Goal: Check status

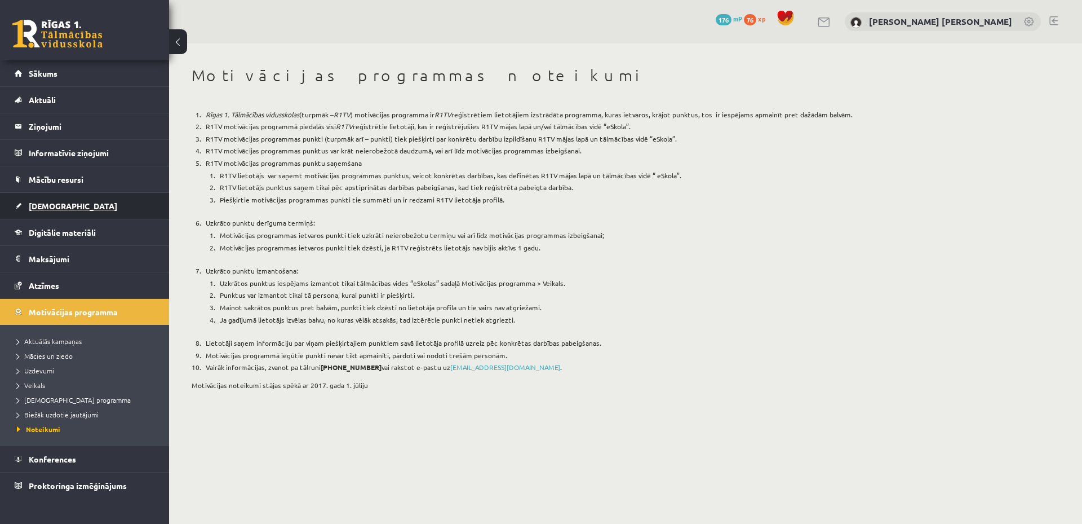
click at [87, 200] on link "[DEMOGRAPHIC_DATA]" at bounding box center [85, 206] width 140 height 26
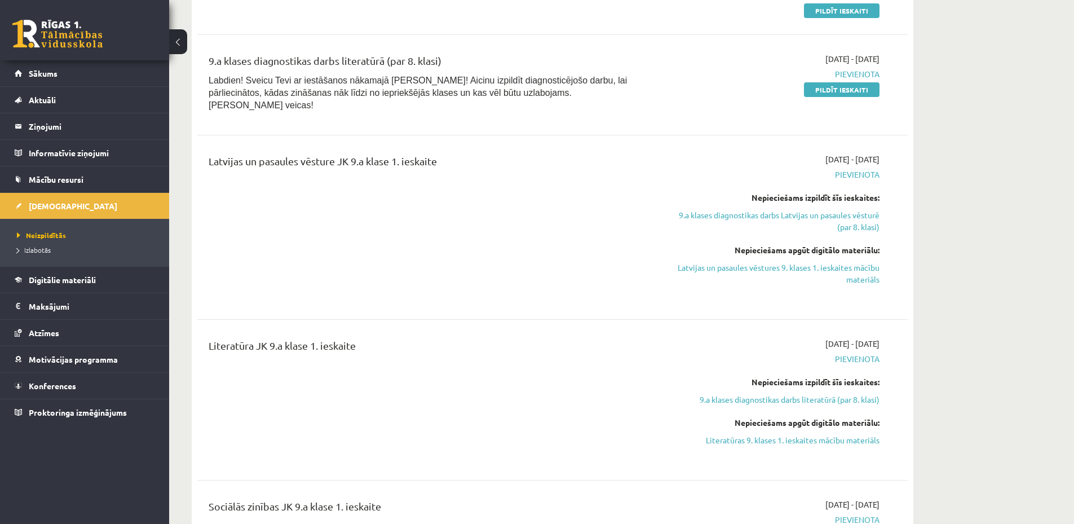
scroll to position [564, 0]
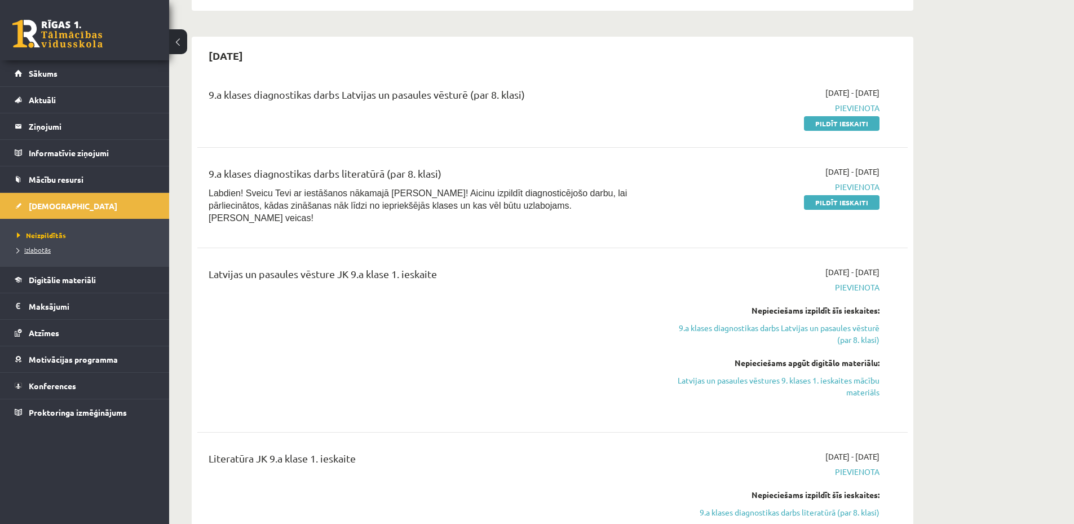
click at [44, 250] on span "Izlabotās" at bounding box center [34, 249] width 34 height 9
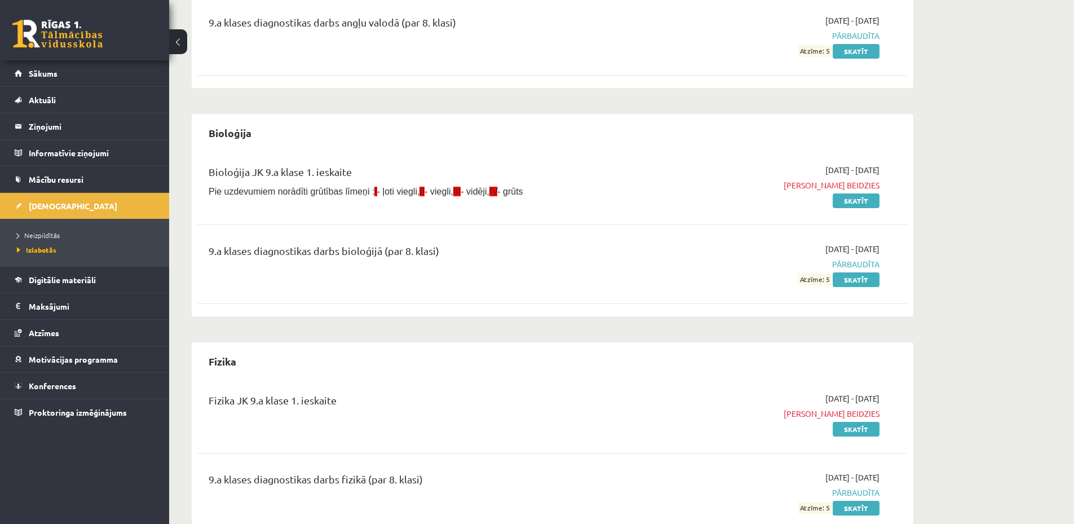
scroll to position [451, 0]
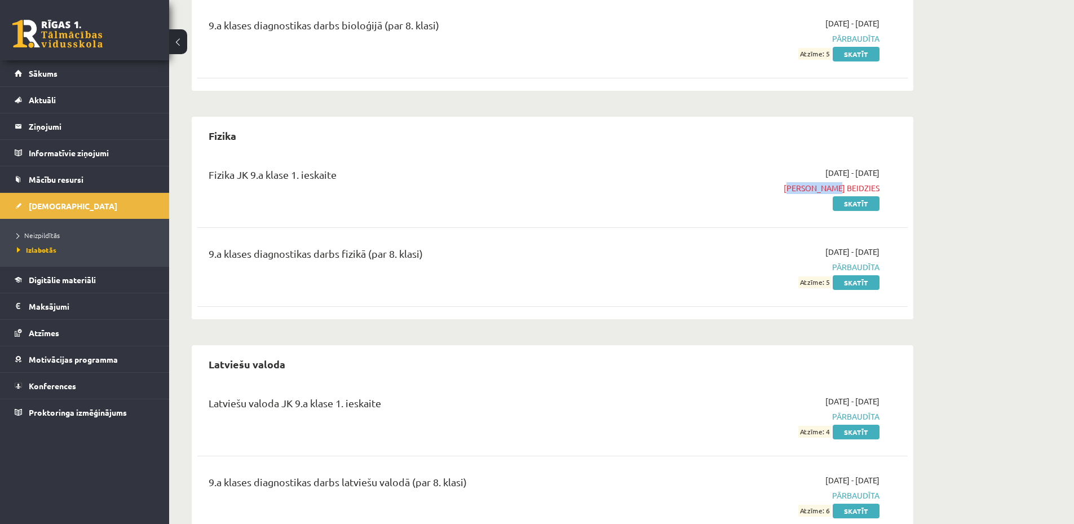
drag, startPoint x: 811, startPoint y: 188, endPoint x: 869, endPoint y: 185, distance: 58.1
click at [866, 185] on span "[PERSON_NAME] beidzies" at bounding box center [773, 188] width 212 height 12
click at [693, 206] on div "[DATE] - [DATE] Termiņš beidzies Skatīt" at bounding box center [772, 188] width 229 height 42
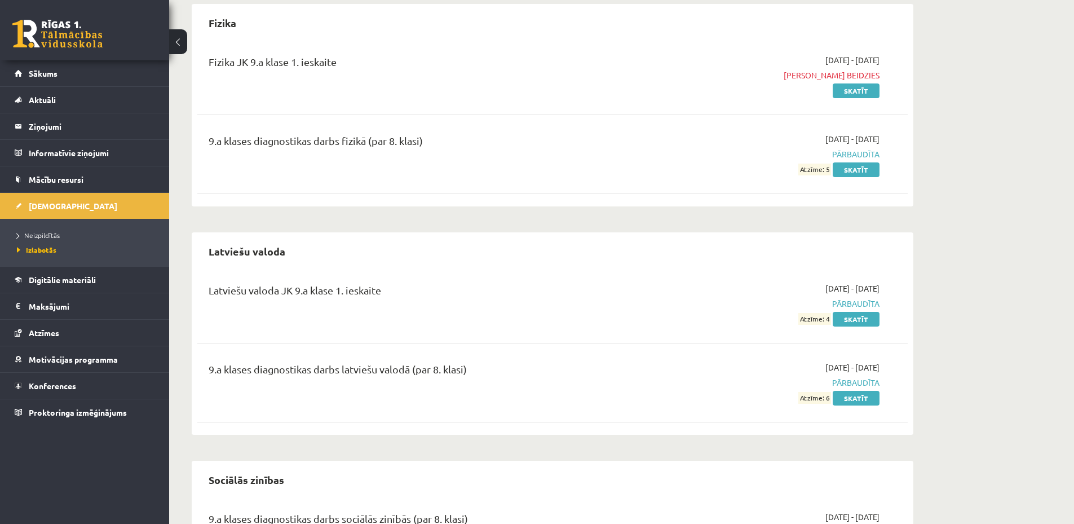
drag, startPoint x: 241, startPoint y: 286, endPoint x: 708, endPoint y: 298, distance: 467.4
click at [459, 300] on div "Latviešu valoda JK 9.a klase 1. ieskaite" at bounding box center [429, 292] width 441 height 21
drag, startPoint x: 816, startPoint y: 314, endPoint x: 825, endPoint y: 319, distance: 10.3
click at [824, 319] on div "[DATE] - [DATE] Pārbaudīta Atzīme: 4 Skatīt" at bounding box center [772, 303] width 229 height 42
click at [700, 319] on div "[DATE] - [DATE] Pārbaudīta Atzīme: 4 Skatīt" at bounding box center [772, 303] width 229 height 42
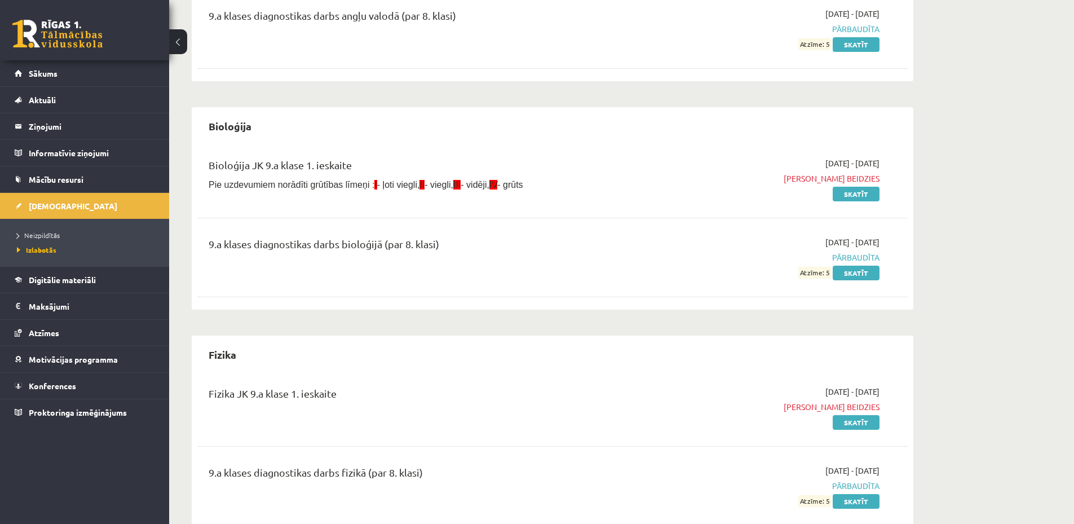
scroll to position [0, 0]
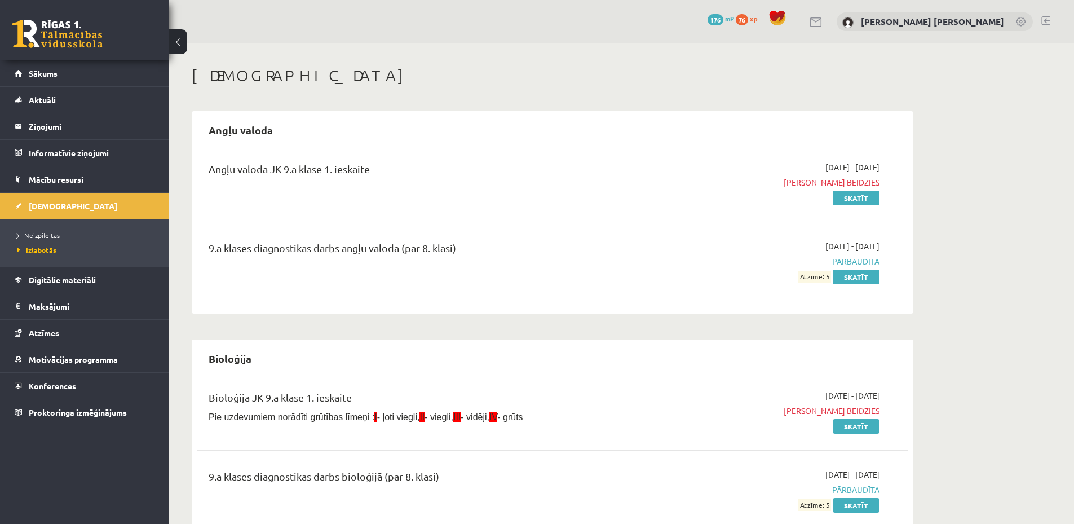
click at [36, 229] on li "Neizpildītās" at bounding box center [87, 235] width 141 height 15
click at [51, 233] on span "Neizpildītās" at bounding box center [41, 235] width 49 height 9
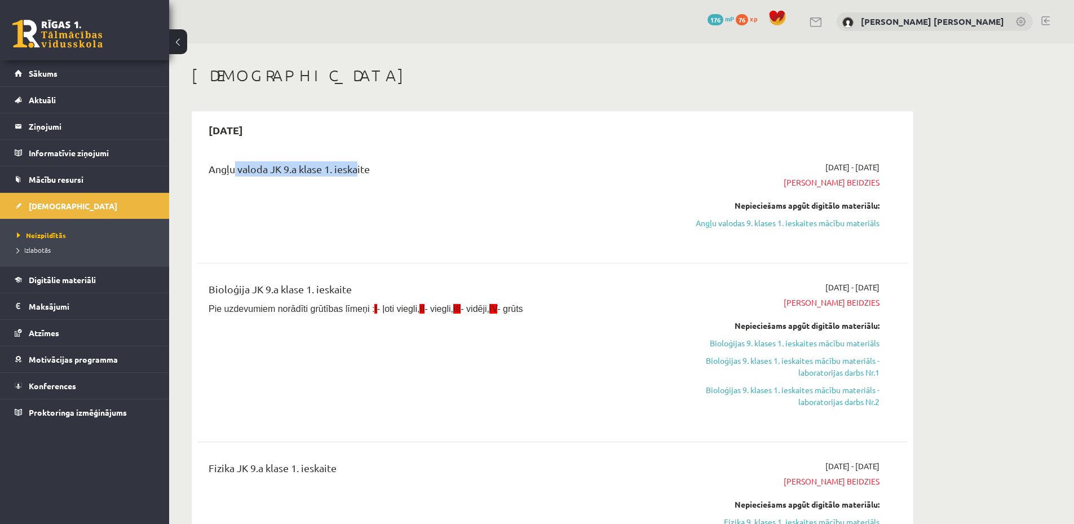
drag, startPoint x: 232, startPoint y: 165, endPoint x: 357, endPoint y: 175, distance: 125.0
click at [357, 175] on div "Angļu valoda JK 9.a klase 1. ieskaite" at bounding box center [429, 171] width 441 height 21
click at [349, 172] on div "Angļu valoda JK 9.a klase 1. ieskaite" at bounding box center [429, 171] width 441 height 21
click at [39, 249] on span "Izlabotās" at bounding box center [34, 249] width 34 height 9
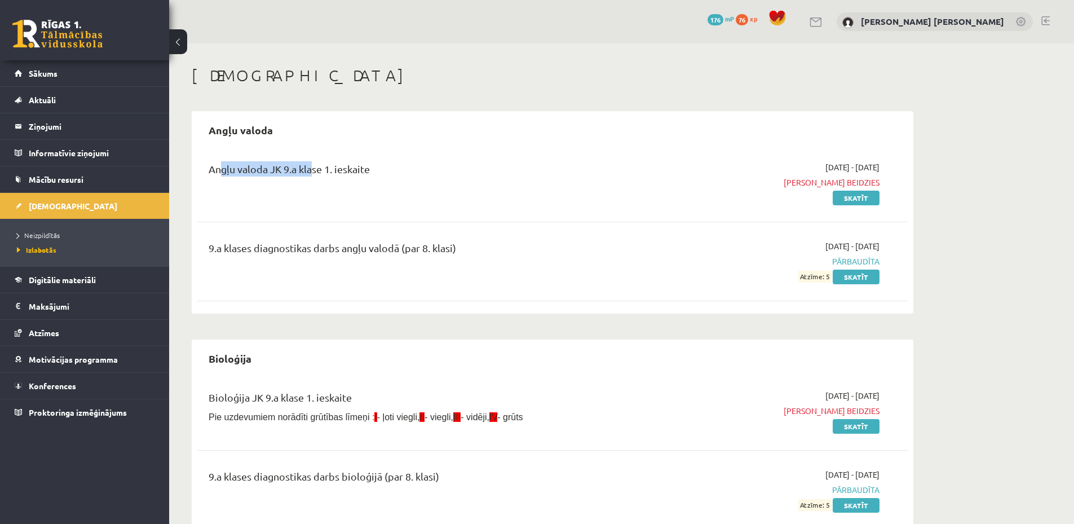
drag, startPoint x: 214, startPoint y: 163, endPoint x: 270, endPoint y: 189, distance: 61.8
click at [325, 172] on div "Angļu valoda JK 9.a klase 1. ieskaite" at bounding box center [429, 171] width 441 height 21
drag, startPoint x: 282, startPoint y: 250, endPoint x: 338, endPoint y: 238, distance: 57.0
click at [282, 248] on div "9.a klases diagnostikas darbs angļu valodā (par 8. klasi)" at bounding box center [429, 250] width 441 height 21
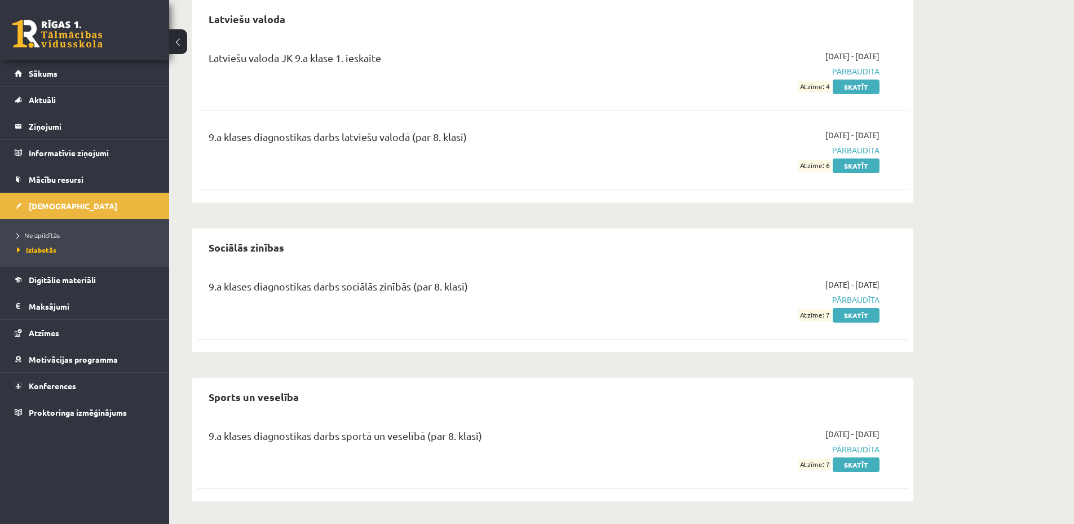
scroll to position [7, 0]
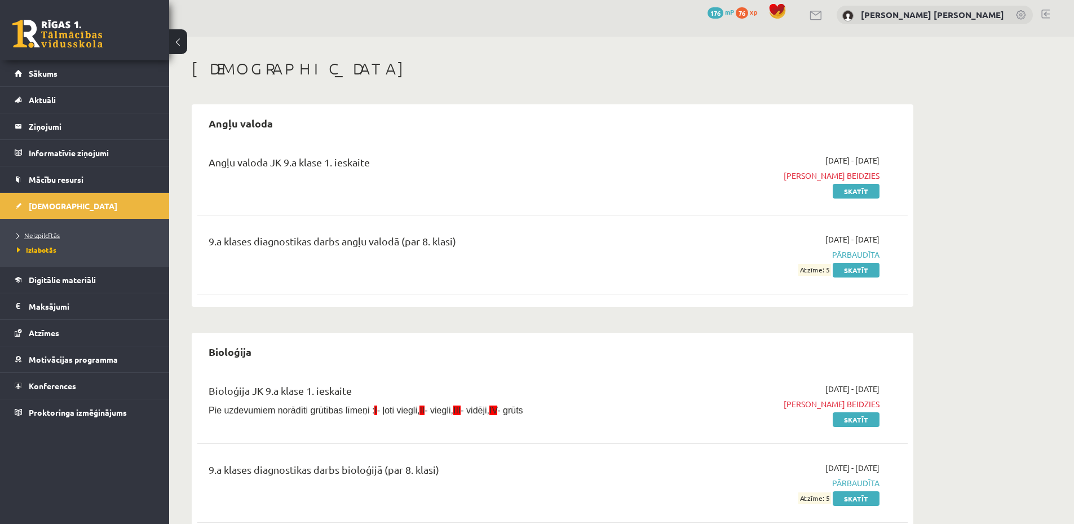
click at [49, 234] on span "Neizpildītās" at bounding box center [38, 235] width 43 height 9
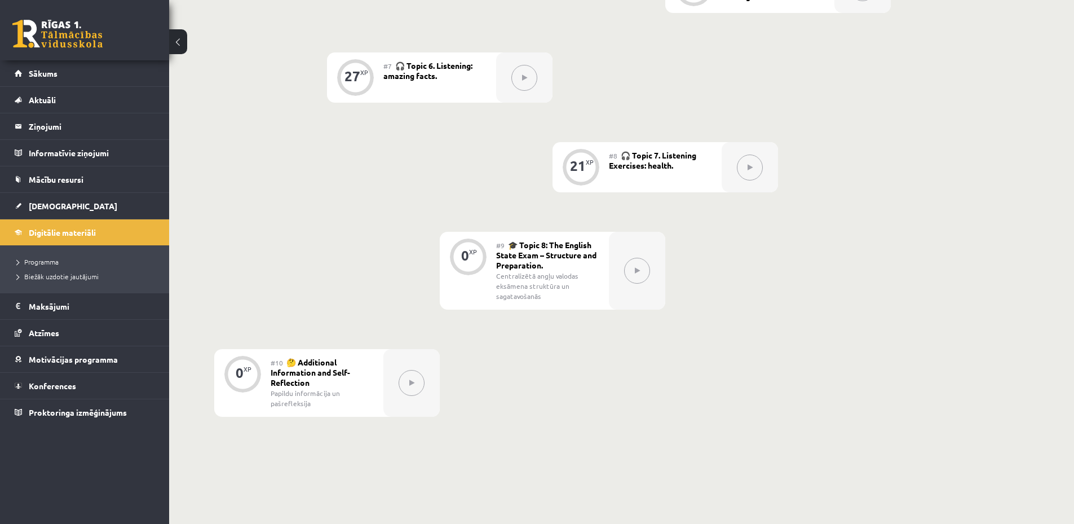
scroll to position [879, 0]
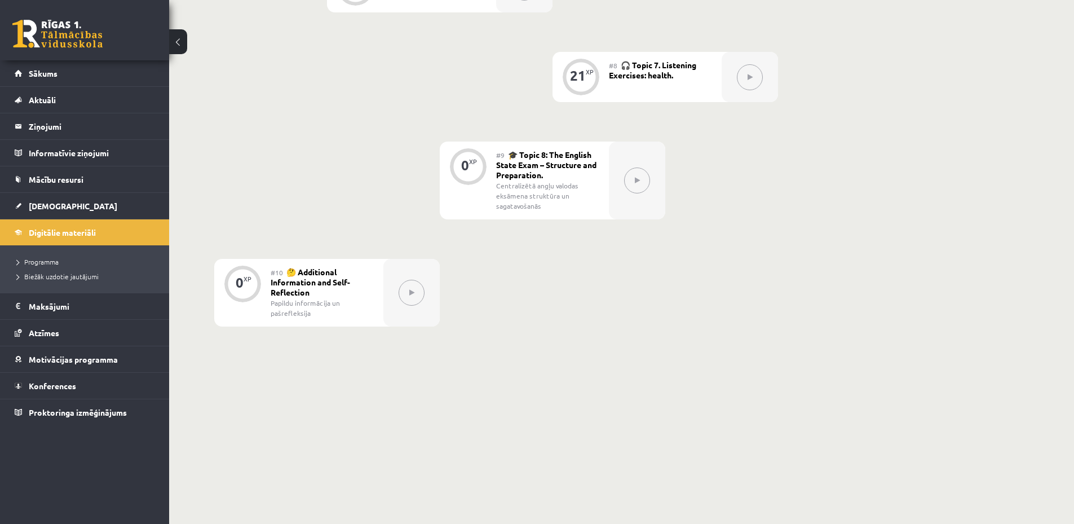
drag, startPoint x: 580, startPoint y: 311, endPoint x: 581, endPoint y: 305, distance: 5.7
